Goal: Check status

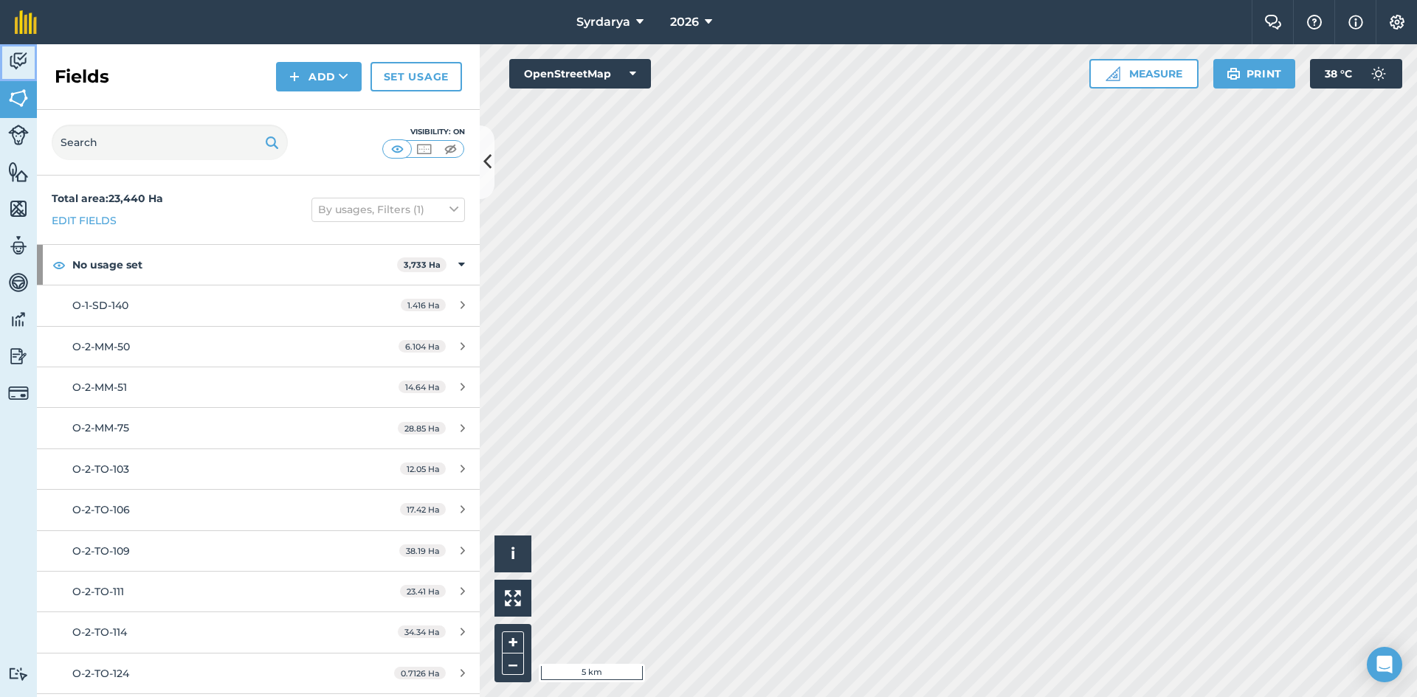
click at [16, 57] on img at bounding box center [18, 61] width 21 height 22
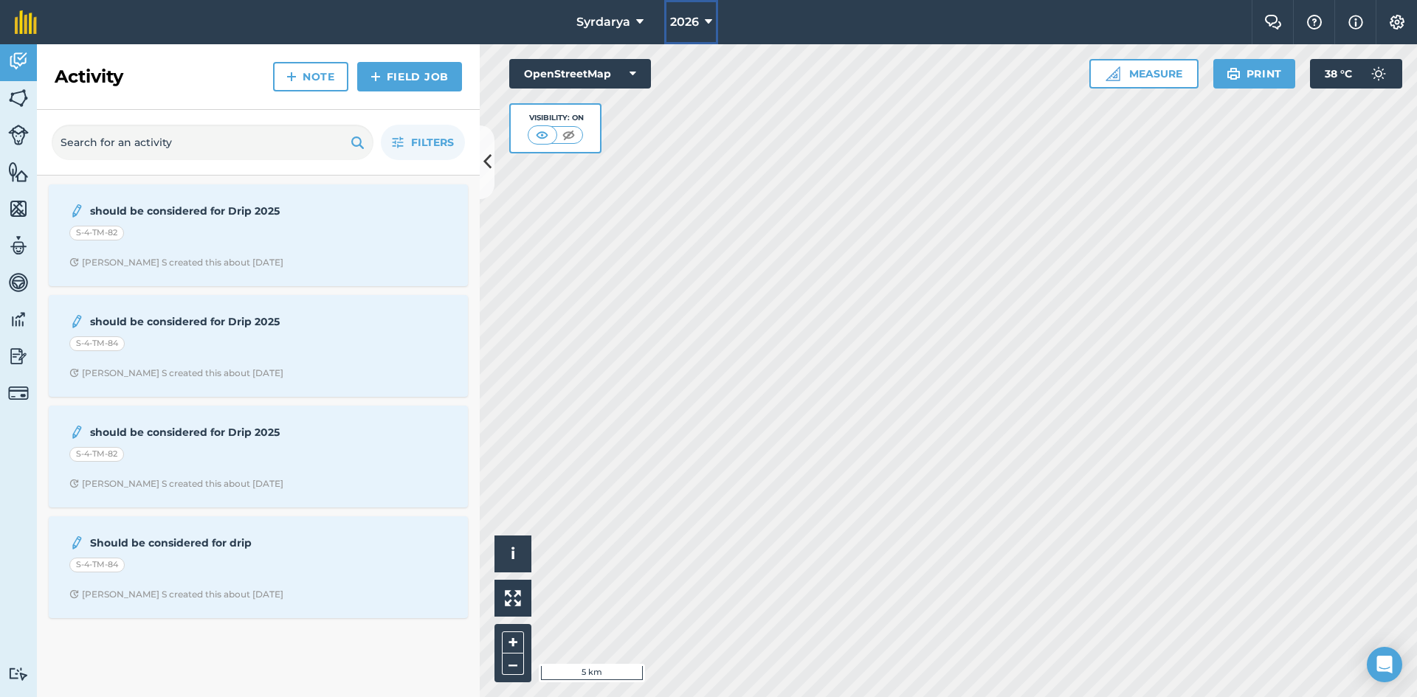
click at [696, 15] on span "2026" at bounding box center [684, 22] width 29 height 18
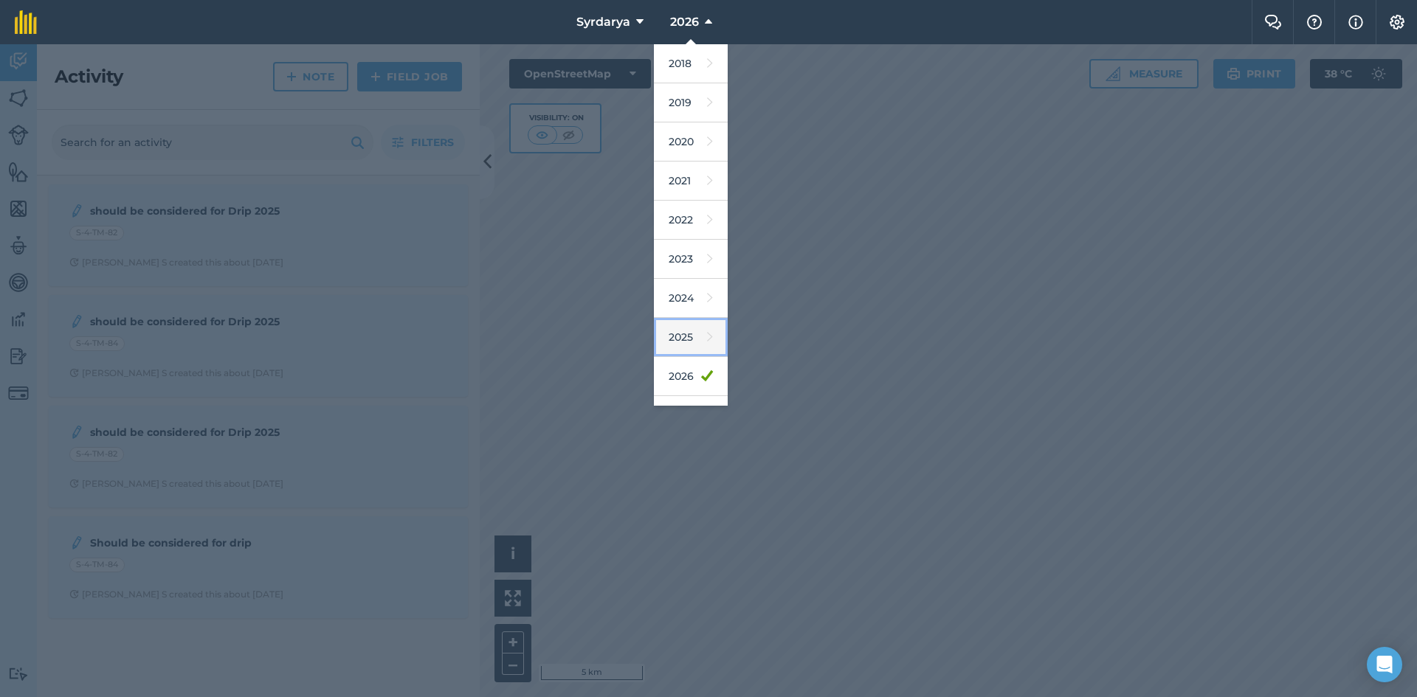
click at [694, 341] on link "2025" at bounding box center [691, 337] width 74 height 39
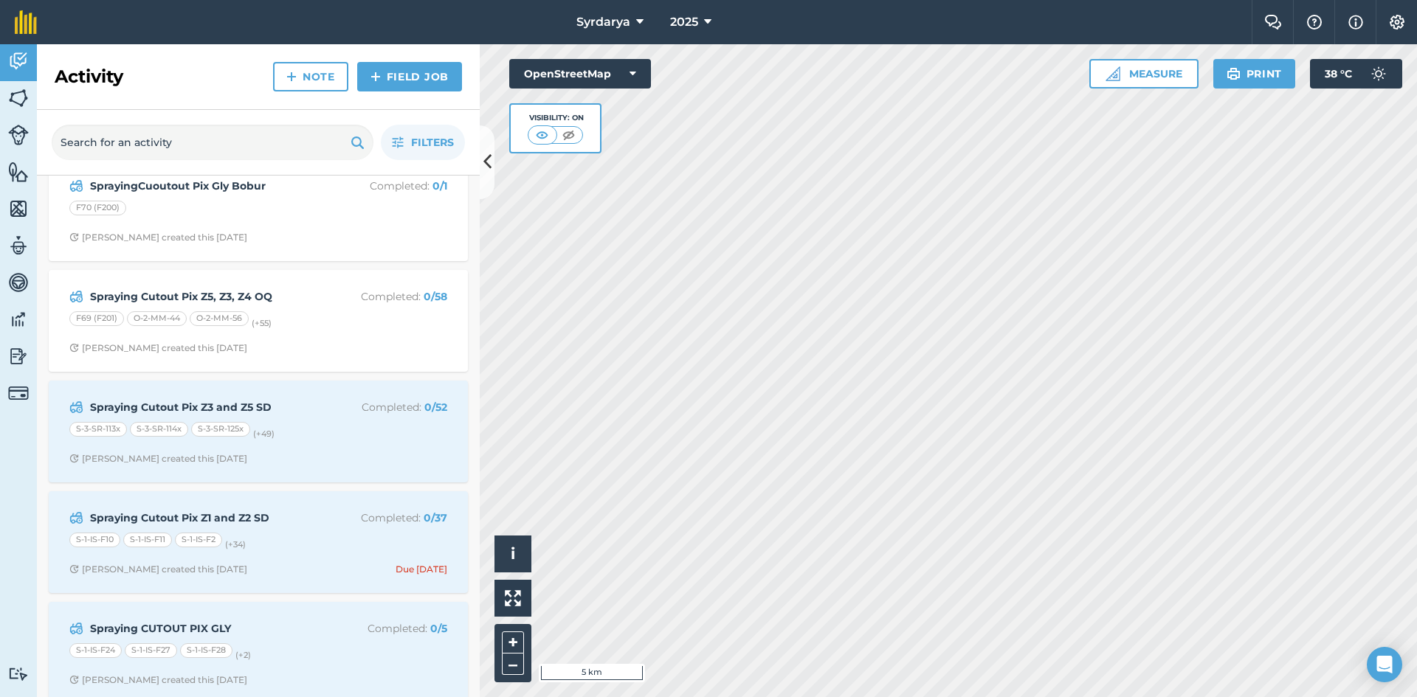
scroll to position [117, 0]
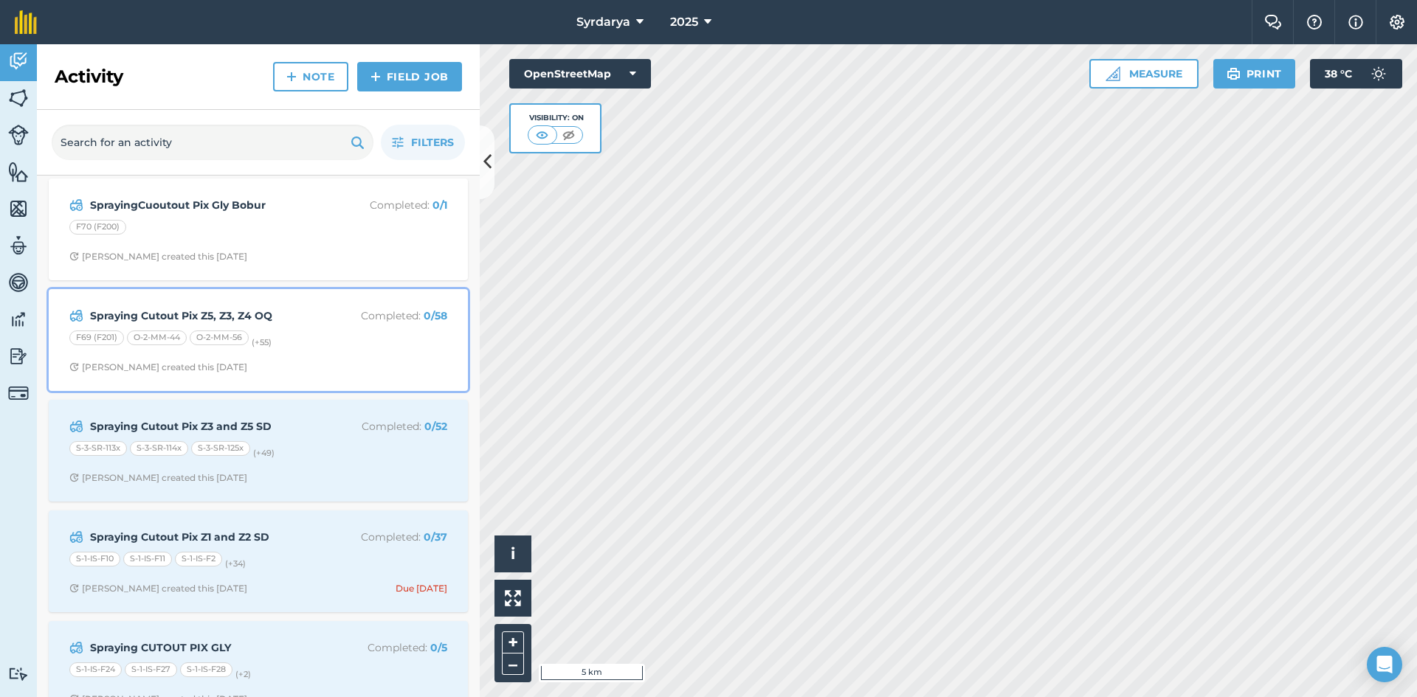
click at [311, 326] on div "Spraying Cutout Pix Z5, Z3, Z4 OQ Completed : 0 / 58 F69 (F201) O-2-MM-44 O-2-M…" at bounding box center [258, 340] width 401 height 84
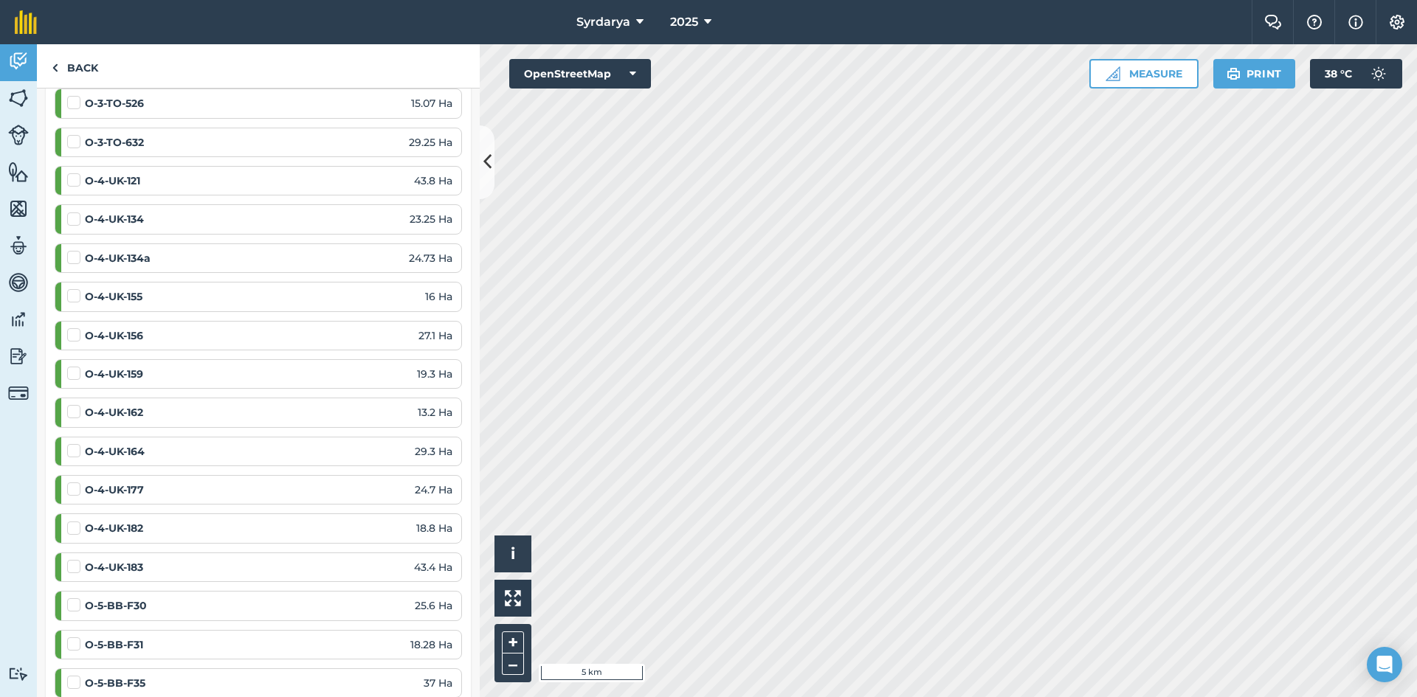
scroll to position [1119, 0]
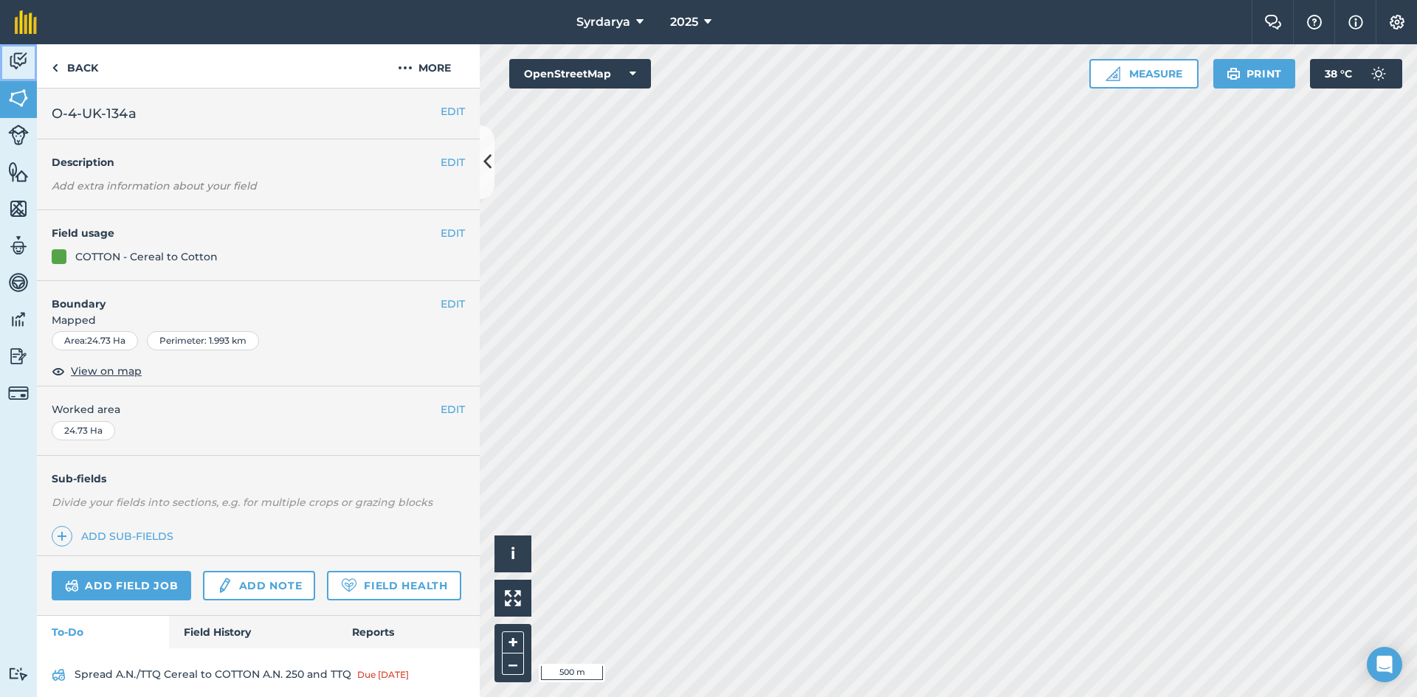
click at [21, 59] on img at bounding box center [18, 61] width 21 height 22
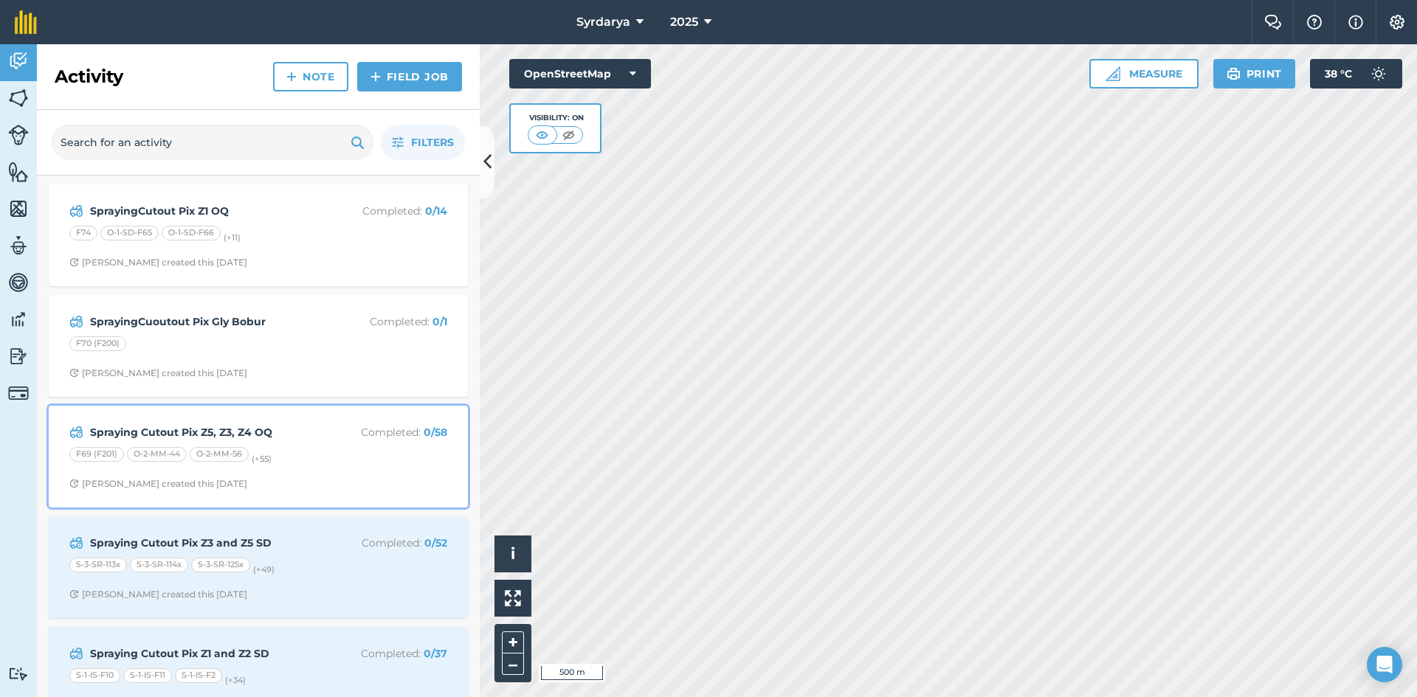
click at [305, 461] on div "F69 (F201) O-2-MM-44 O-2-MM-56 (+ 55 )" at bounding box center [258, 456] width 378 height 19
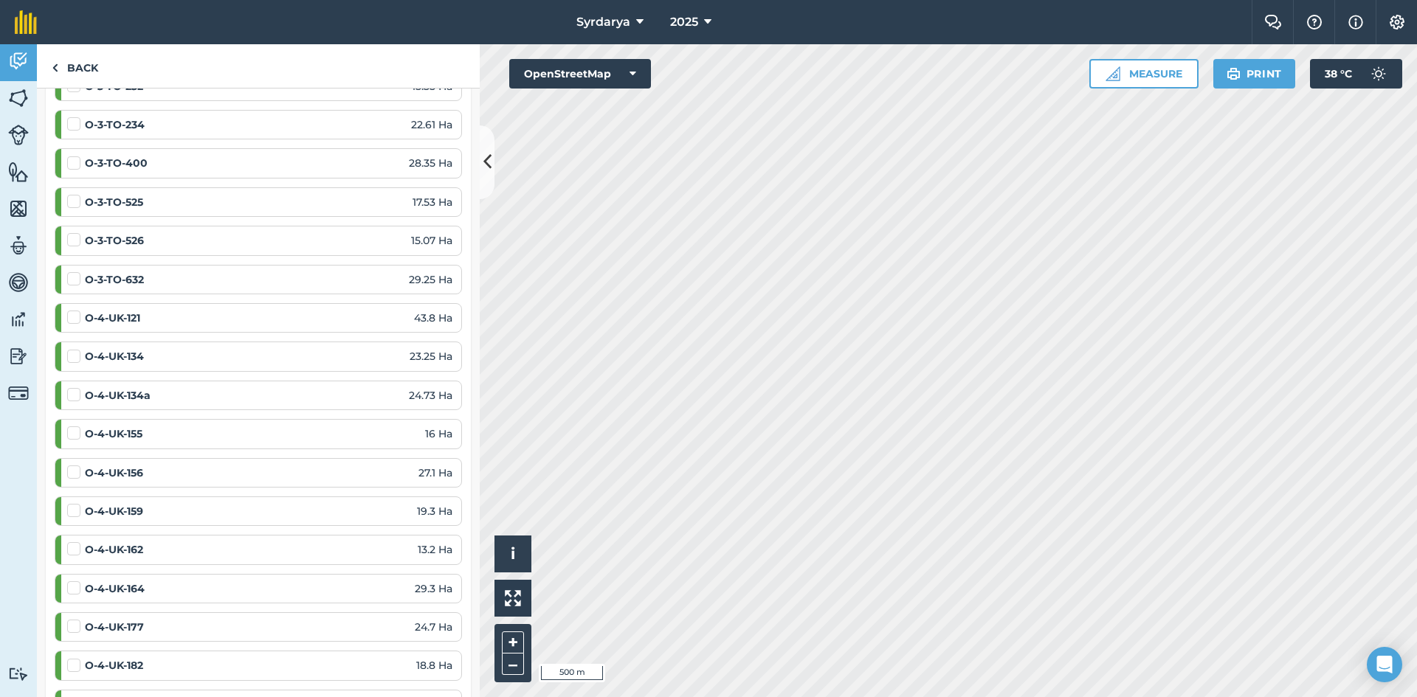
scroll to position [1130, 0]
